Goal: Find specific page/section: Find specific page/section

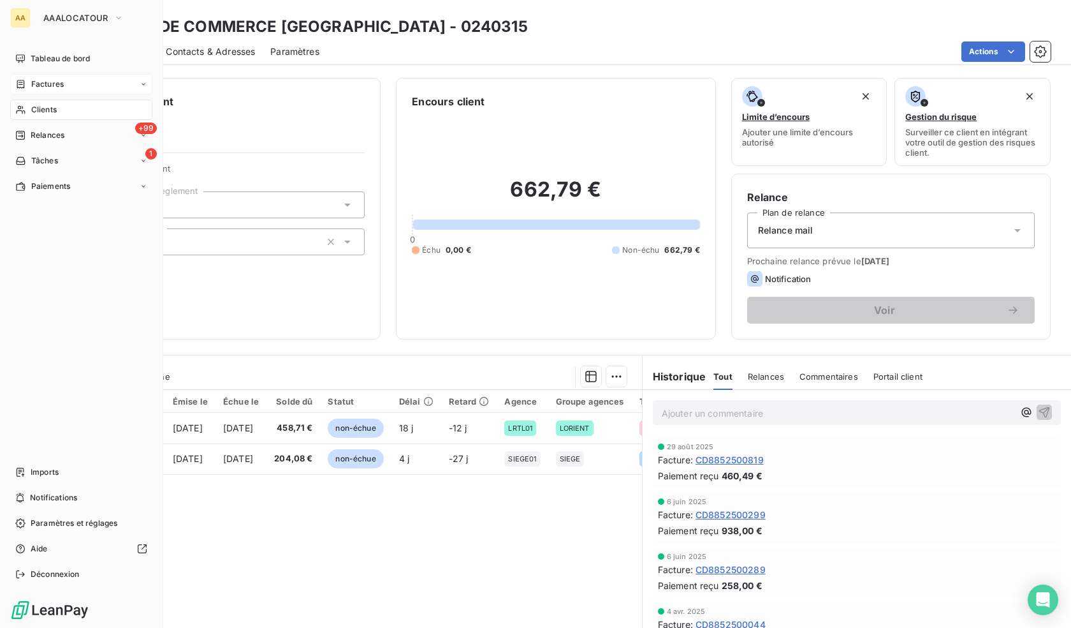
click at [40, 88] on span "Factures" at bounding box center [47, 83] width 33 height 11
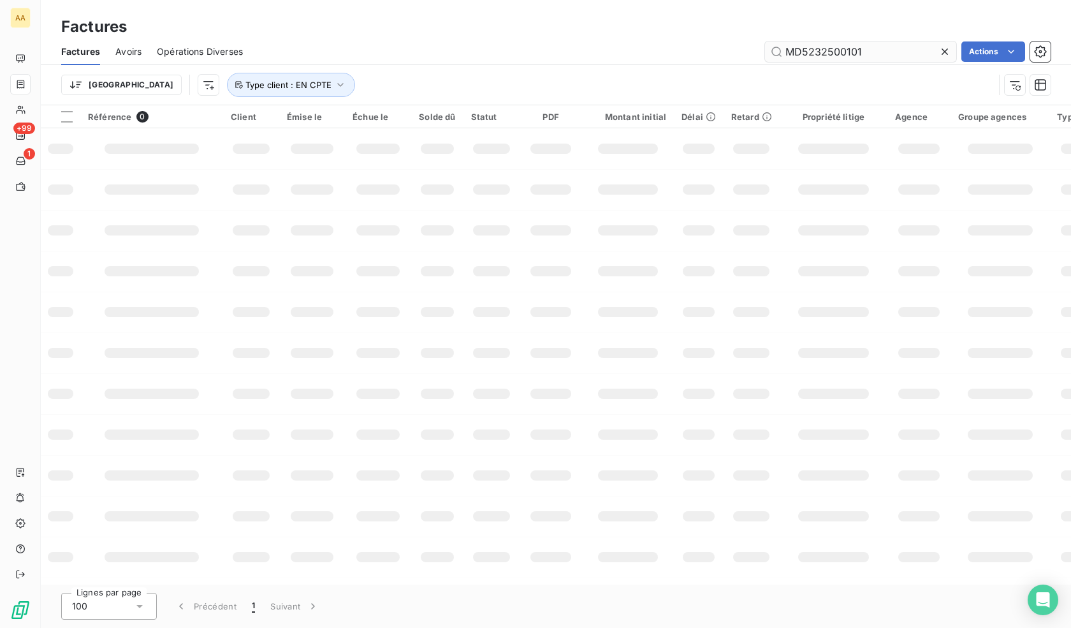
click at [858, 50] on input "MD5232500101" at bounding box center [860, 51] width 191 height 20
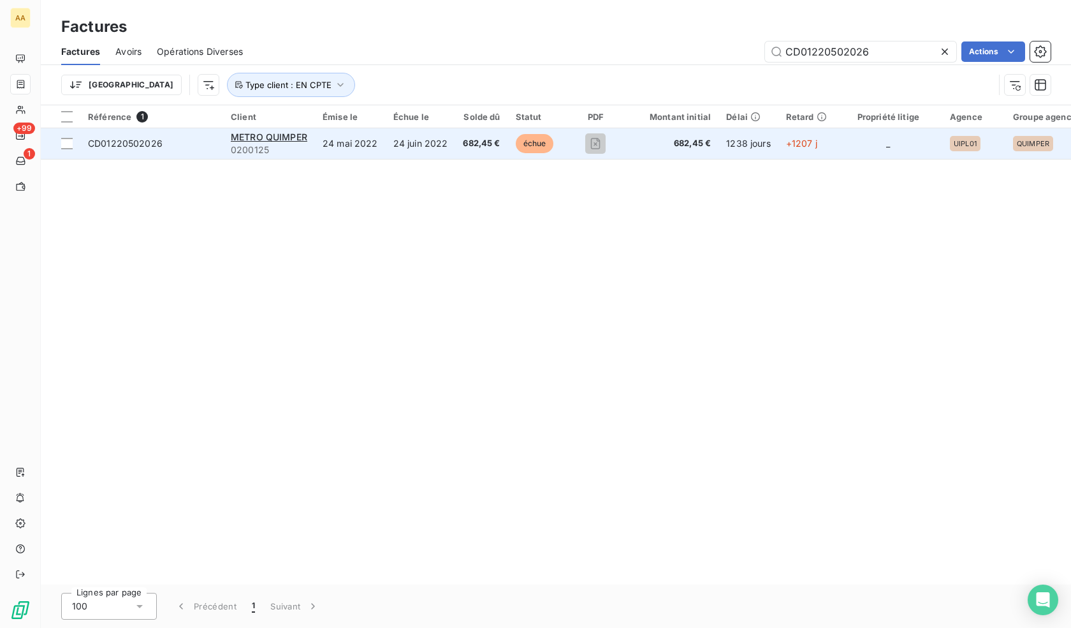
type input "CD01220502026"
click at [339, 158] on td "24 mai 2022" at bounding box center [350, 143] width 71 height 31
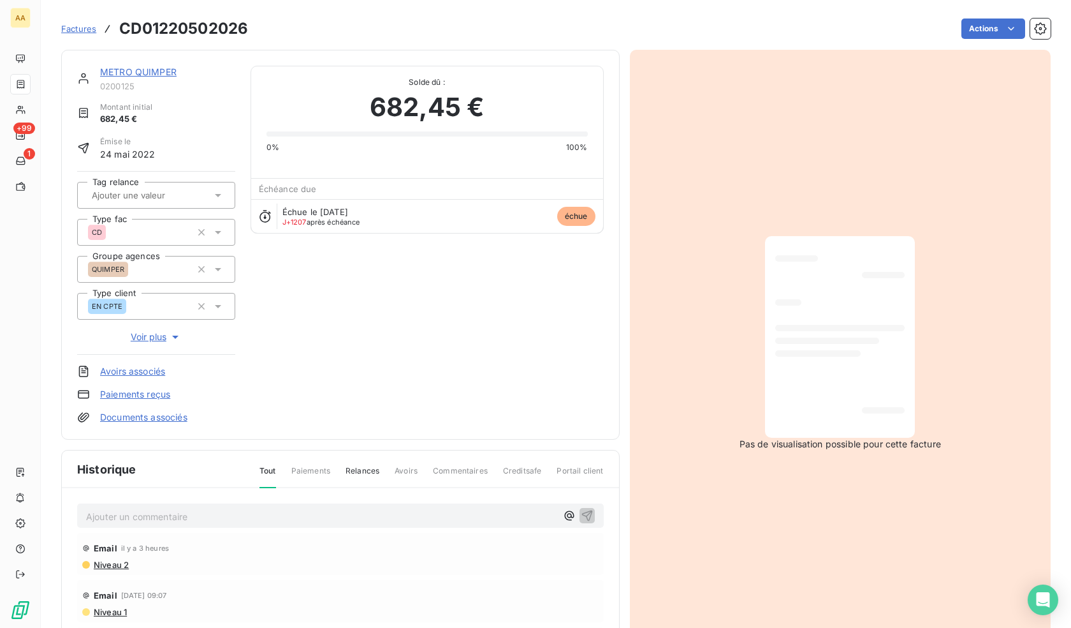
click at [186, 513] on p "Ajouter un commentaire ﻿" at bounding box center [321, 516] width 471 height 16
